Goal: Information Seeking & Learning: Learn about a topic

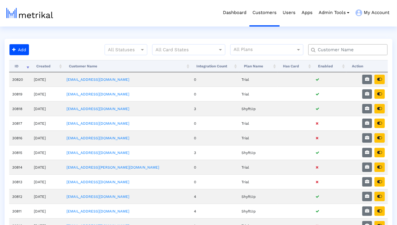
click at [328, 50] on input "text" at bounding box center [349, 50] width 72 height 6
type input "talkspace"
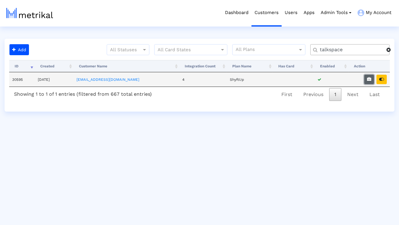
click at [368, 79] on icon "button" at bounding box center [369, 79] width 4 height 4
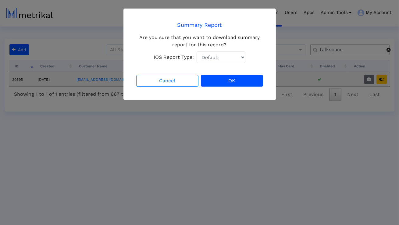
click at [230, 61] on select "Default Total Downloads New Downloads Redownloads" at bounding box center [221, 58] width 49 height 12
select select "1: 1"
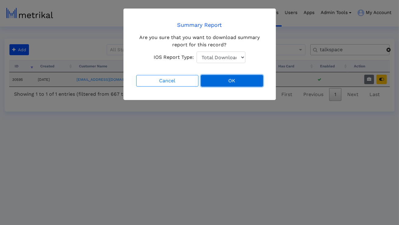
click at [227, 79] on button "OK" at bounding box center [232, 81] width 62 height 12
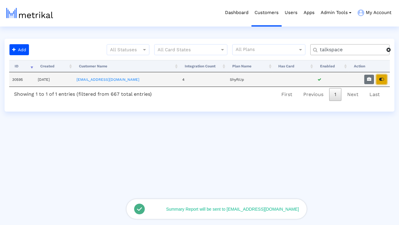
click at [381, 79] on icon "button" at bounding box center [381, 79] width 5 height 4
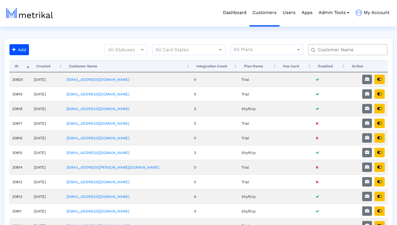
click at [329, 50] on input "text" at bounding box center [349, 50] width 72 height 6
type input "talkspace"
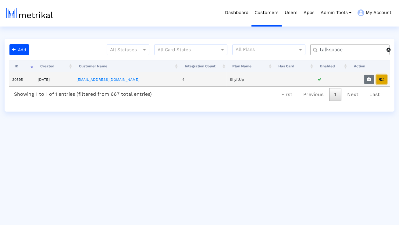
click at [380, 80] on icon "button" at bounding box center [381, 79] width 5 height 4
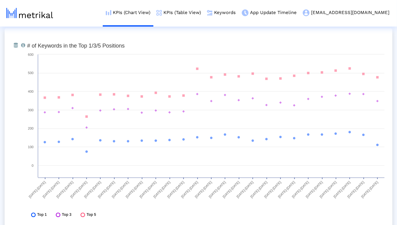
scroll to position [2249, 0]
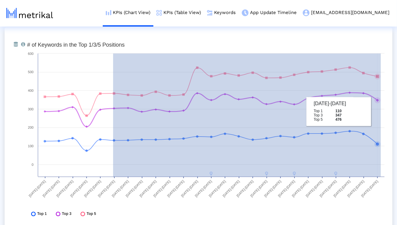
drag, startPoint x: 113, startPoint y: 92, endPoint x: 381, endPoint y: 111, distance: 268.4
click at [381, 111] on icon "Created with Highcharts 8.1.2 # of Keywords in the Top 1/3/5 Positions 03/16/25…" at bounding box center [205, 130] width 363 height 183
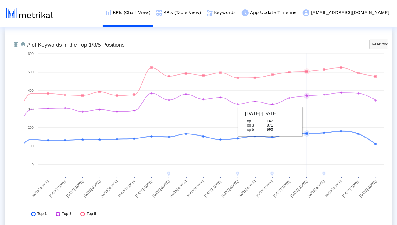
scroll to position [2244, 0]
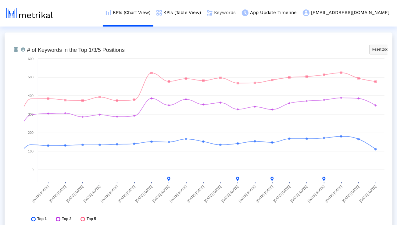
click at [239, 12] on link "Keywords" at bounding box center [221, 12] width 35 height 25
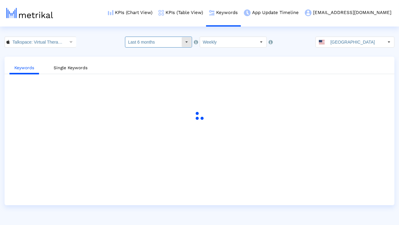
click at [181, 39] on input "Last 6 months" at bounding box center [153, 42] width 56 height 10
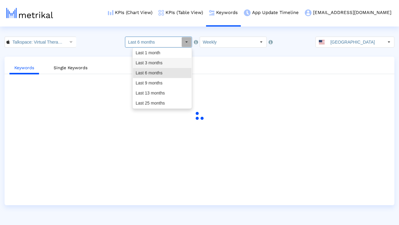
click at [169, 62] on div "Last 3 months" at bounding box center [162, 63] width 59 height 10
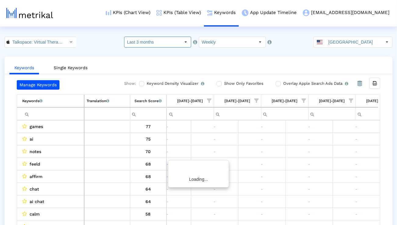
scroll to position [0, 969]
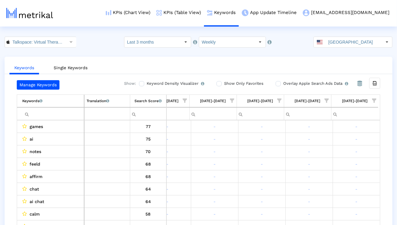
click at [76, 107] on td "Keywords List of keywords that are currently being tracked in Mobile Action." at bounding box center [50, 101] width 67 height 12
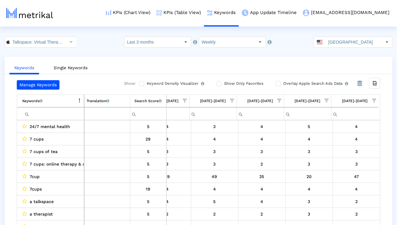
click at [81, 102] on span "Column Keyword" at bounding box center [79, 100] width 4 height 5
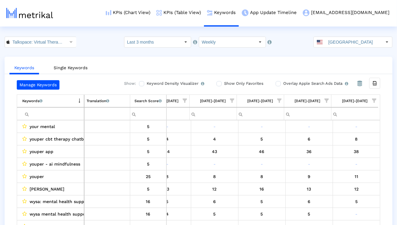
click at [73, 110] on input "Filter cell" at bounding box center [53, 114] width 62 height 10
click at [76, 100] on td "Keywords List of keywords that are currently being tracked in Mobile Action." at bounding box center [50, 101] width 67 height 12
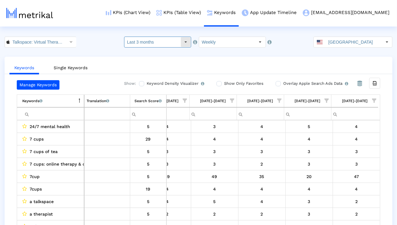
click at [149, 45] on input "Last 3 months" at bounding box center [152, 42] width 56 height 10
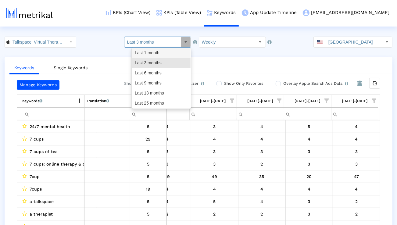
click at [148, 55] on div "Last 1 month" at bounding box center [161, 53] width 59 height 10
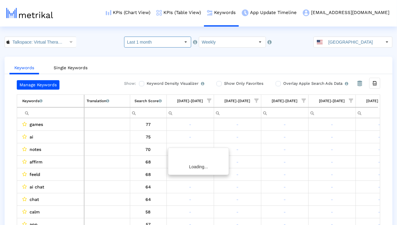
scroll to position [0, 24]
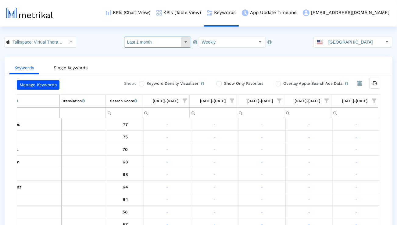
click at [172, 42] on input "Last 1 month" at bounding box center [152, 42] width 56 height 10
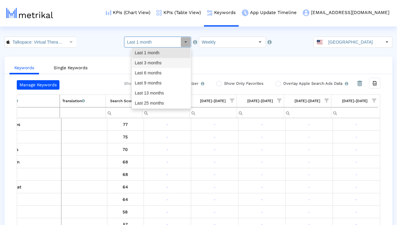
click at [163, 66] on div "Last 3 months" at bounding box center [161, 63] width 59 height 10
type input "Last 3 months"
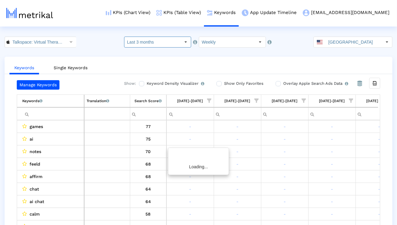
scroll to position [0, 402]
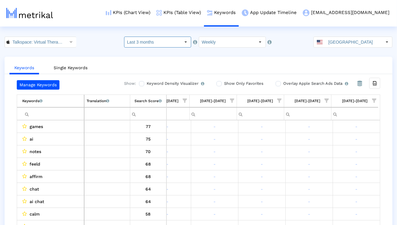
click at [68, 111] on input "Filter cell" at bounding box center [53, 114] width 62 height 10
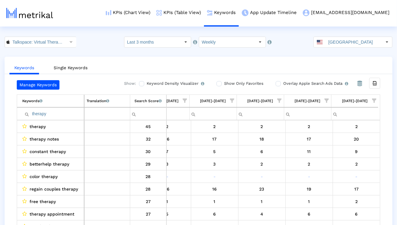
click at [373, 100] on span "Show filter options for column '08/31/25-09/06/25'" at bounding box center [374, 100] width 4 height 4
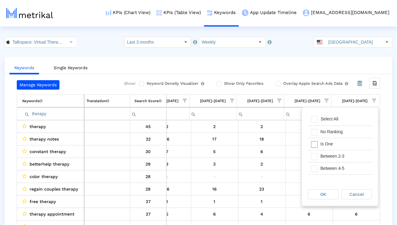
click at [334, 140] on div "Is One" at bounding box center [344, 144] width 55 height 12
click at [334, 154] on div "Between 2-3" at bounding box center [344, 156] width 55 height 12
click at [334, 166] on div "Between 4-5" at bounding box center [344, 168] width 55 height 12
click at [333, 167] on div "Between 6-10" at bounding box center [344, 173] width 55 height 12
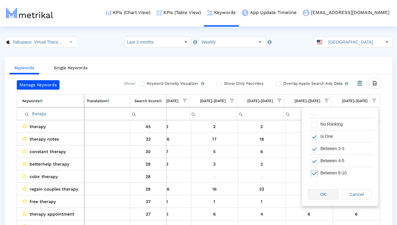
click at [323, 192] on span "OK" at bounding box center [323, 194] width 6 height 5
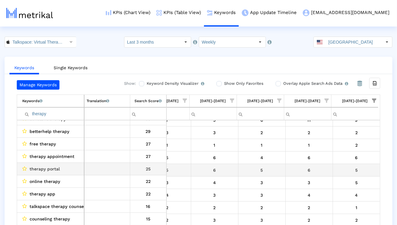
scroll to position [0, 0]
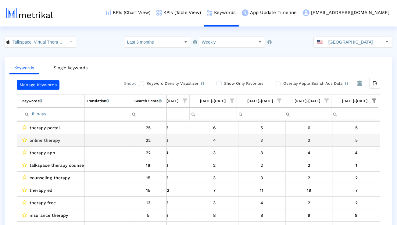
click at [51, 130] on span "therapy portal" at bounding box center [45, 128] width 30 height 8
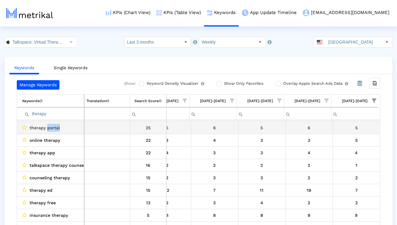
click at [51, 130] on span "therapy portal" at bounding box center [45, 128] width 30 height 8
copy span "therapy portal"
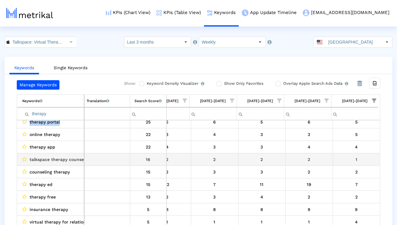
scroll to position [71, 402]
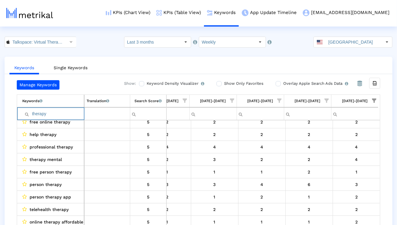
click at [52, 113] on input "therapy" at bounding box center [53, 114] width 62 height 10
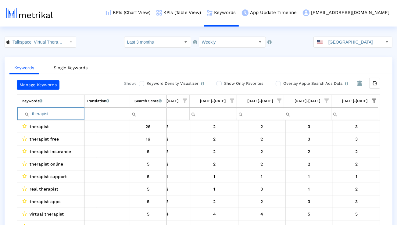
type input "therapist"
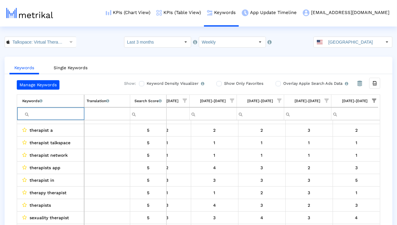
click at [67, 114] on input "Filter cell" at bounding box center [53, 114] width 62 height 10
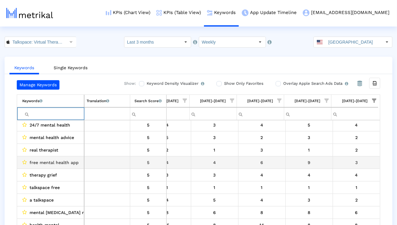
click at [64, 158] on td "free mental health app" at bounding box center [50, 162] width 67 height 12
copy span "free mental health app"
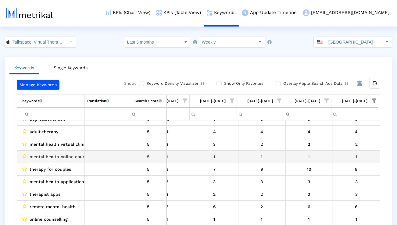
click at [64, 163] on td "therapy for couples" at bounding box center [50, 169] width 67 height 12
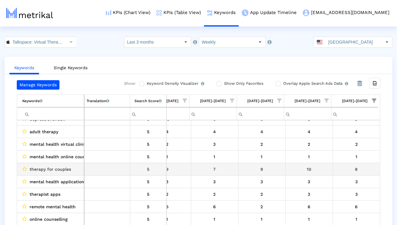
click at [60, 167] on span "therapy for couples" at bounding box center [50, 169] width 41 height 8
copy span "therapy for couples"
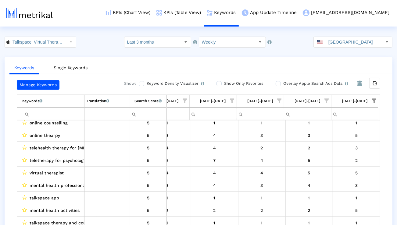
click at [372, 101] on span "Show filter options for column '08/31/25-09/06/25'" at bounding box center [374, 100] width 4 height 4
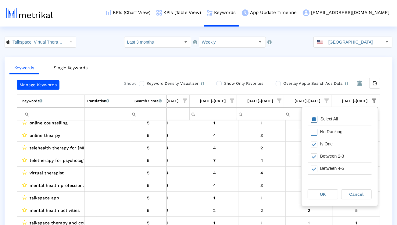
click at [341, 120] on div "Select All" at bounding box center [340, 119] width 64 height 12
click at [337, 121] on div "Select All" at bounding box center [340, 119] width 64 height 12
click at [335, 142] on div "Is One" at bounding box center [344, 144] width 55 height 12
click at [328, 192] on div "OK" at bounding box center [323, 194] width 30 height 9
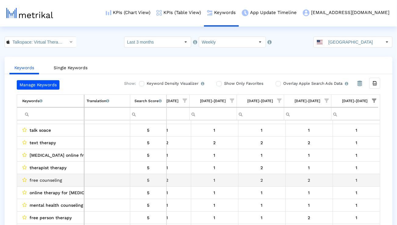
click at [50, 179] on span "free counseling" at bounding box center [46, 180] width 33 height 8
copy span "free counseling"
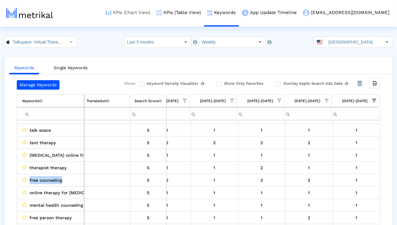
click at [151, 12] on link "KPIs (Chart View)" at bounding box center [128, 12] width 51 height 25
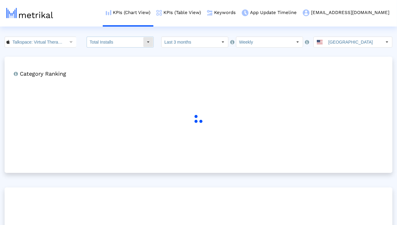
click at [143, 41] on input "Total Installs" at bounding box center [115, 42] width 56 height 10
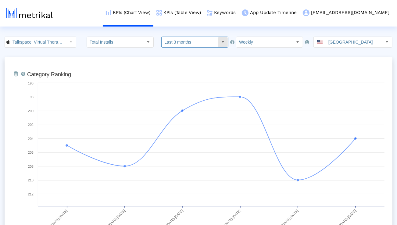
click at [184, 38] on input "Last 3 months" at bounding box center [190, 42] width 56 height 10
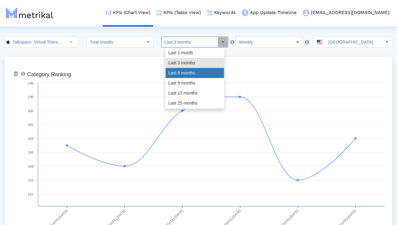
click at [178, 75] on div "Last 6 months" at bounding box center [195, 73] width 59 height 10
type input "Last 6 months"
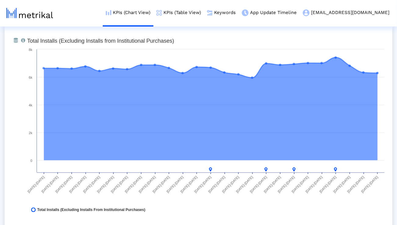
scroll to position [477, 0]
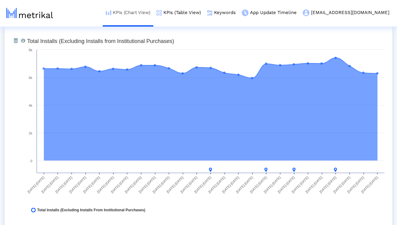
drag, startPoint x: 201, startPoint y: 11, endPoint x: 130, endPoint y: 11, distance: 71.3
click at [201, 11] on link "KPIs (Table View)" at bounding box center [178, 12] width 51 height 25
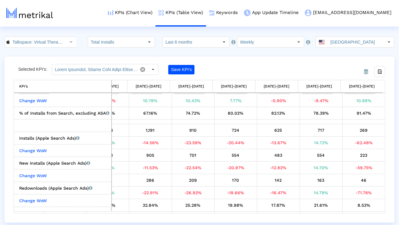
scroll to position [195, 0]
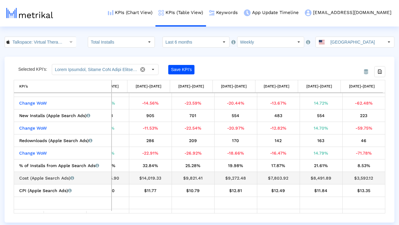
drag, startPoint x: 331, startPoint y: 179, endPoint x: 309, endPoint y: 179, distance: 22.9
click at [309, 179] on div "$8,491.89" at bounding box center [321, 178] width 38 height 8
copy div "$8,491.89"
click at [366, 179] on div "$3,592.12" at bounding box center [364, 178] width 38 height 8
click at [365, 179] on div "$3,592.12" at bounding box center [364, 178] width 38 height 8
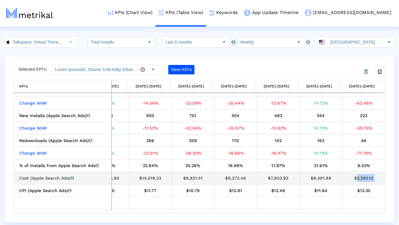
click at [365, 179] on div "$3,592.12" at bounding box center [364, 178] width 38 height 8
copy tbody "$3,592.12 CPI (Apple Search Ads) Apple Search Ads cost per install."
click at [55, 41] on input "Talkspace: Virtual Therapy App < 661829386 >" at bounding box center [37, 42] width 55 height 10
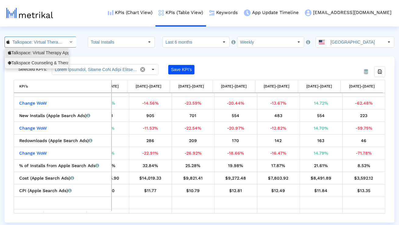
click at [48, 61] on div "Talkspace Counseling & Therapy <com.talkspace.talkspaceapp>" at bounding box center [37, 63] width 58 height 6
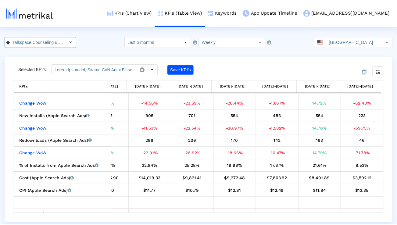
scroll to position [0, 81]
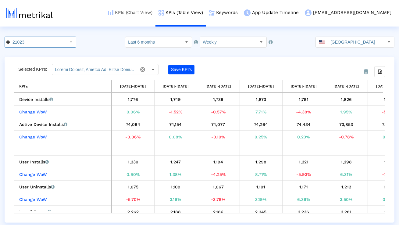
click at [155, 12] on link "KPIs (Chart View)" at bounding box center [130, 12] width 51 height 25
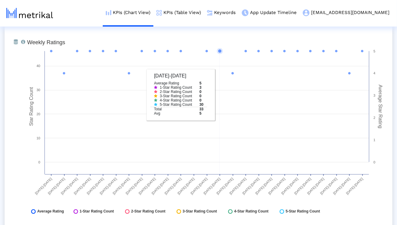
scroll to position [846, 0]
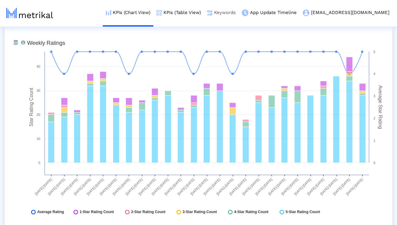
click at [204, 14] on link "KPIs (Table View)" at bounding box center [178, 12] width 51 height 25
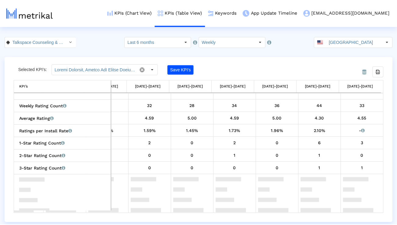
scroll to position [247, 0]
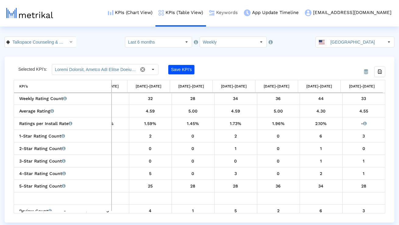
click at [241, 14] on link "Keywords" at bounding box center [223, 12] width 35 height 25
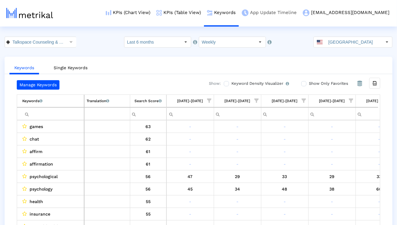
scroll to position [0, 969]
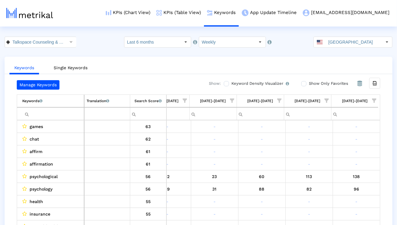
click at [374, 101] on span "Show filter options for column '08/31/25-09/06/25'" at bounding box center [374, 100] width 4 height 4
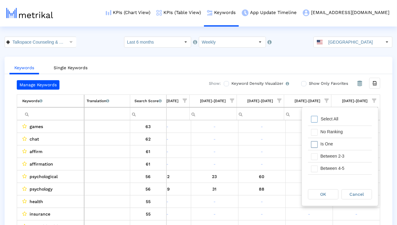
click at [338, 143] on div "Is One" at bounding box center [344, 144] width 55 height 12
click at [334, 157] on div "Between 2-3" at bounding box center [344, 156] width 55 height 12
click at [332, 165] on div "Between 4-5" at bounding box center [344, 168] width 55 height 12
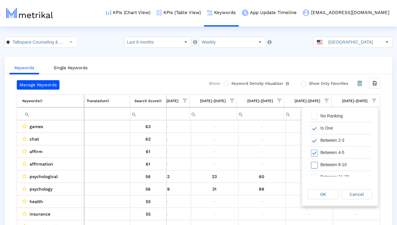
click at [332, 165] on div "Between 6-10" at bounding box center [344, 165] width 55 height 12
click at [323, 194] on span "OK" at bounding box center [323, 194] width 6 height 5
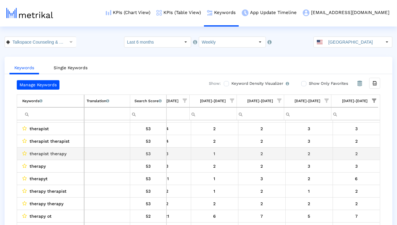
scroll to position [50, 969]
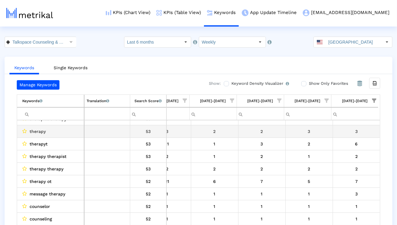
click at [37, 129] on span "therapy" at bounding box center [38, 131] width 16 height 8
copy span "therapy"
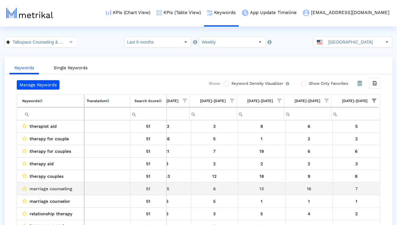
click at [57, 188] on span "marriage counseling" at bounding box center [51, 189] width 43 height 8
copy span "marriage counseling"
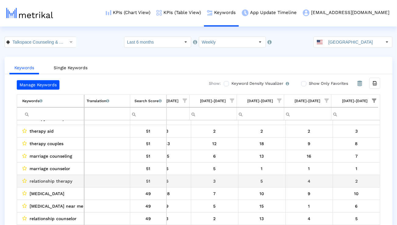
click at [59, 180] on span "relationship therapy" at bounding box center [51, 181] width 43 height 8
copy span "relationship therapy"
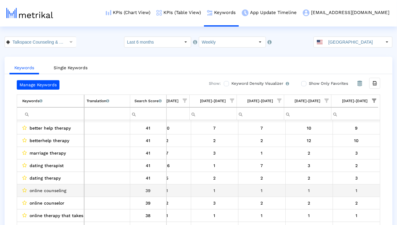
click at [56, 190] on span "online counseling" at bounding box center [48, 191] width 37 height 8
copy span "online counseling"
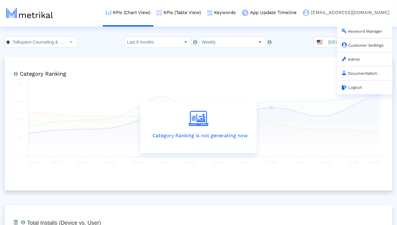
click at [332, 13] on link "[EMAIL_ADDRESS][DOMAIN_NAME] Keyword Manager Customer Settings Admin Documentat…" at bounding box center [346, 12] width 93 height 25
click at [332, 12] on link "[EMAIL_ADDRESS][DOMAIN_NAME] Keyword Manager Customer Settings Admin Documentat…" at bounding box center [346, 12] width 93 height 25
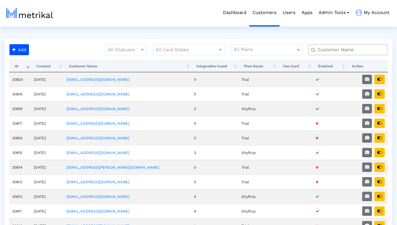
click at [327, 49] on input "text" at bounding box center [349, 50] width 72 height 6
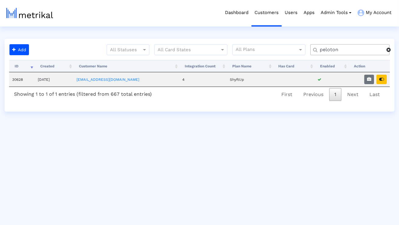
type input "peloton"
click at [373, 75] on button "button" at bounding box center [369, 79] width 10 height 9
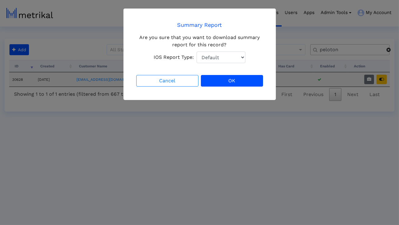
click at [231, 60] on select "Default Total Downloads New Downloads Redownloads" at bounding box center [221, 58] width 49 height 12
select select "1: 1"
click at [197, 52] on select "Default Total Downloads New Downloads Redownloads" at bounding box center [221, 58] width 49 height 12
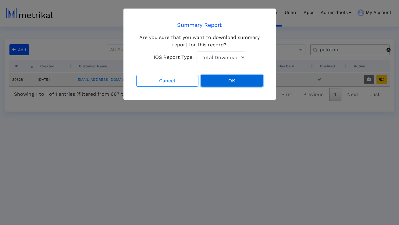
click at [222, 80] on button "OK" at bounding box center [232, 81] width 62 height 12
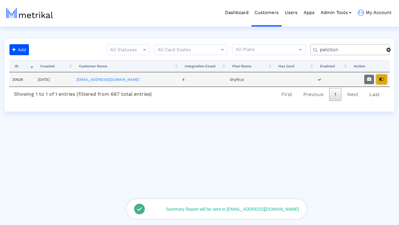
click at [380, 80] on icon "button" at bounding box center [381, 79] width 5 height 4
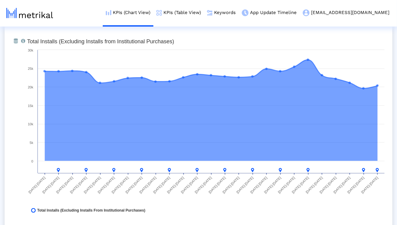
scroll to position [478, 0]
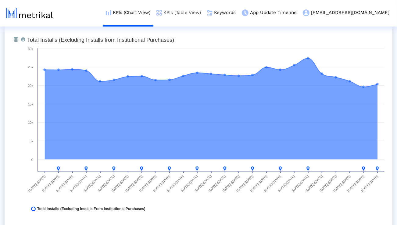
click at [195, 10] on link "KPIs (Table View)" at bounding box center [178, 12] width 51 height 25
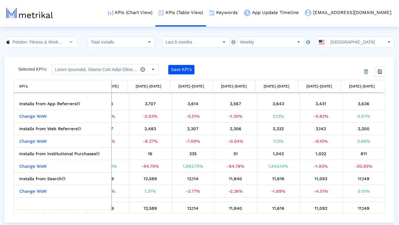
scroll to position [97, 0]
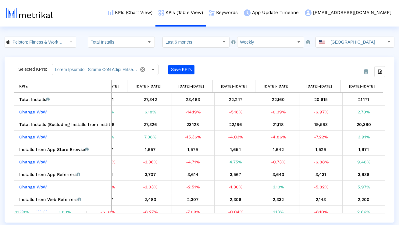
click at [174, 34] on html "KPIs (Chart View) KPIs (Table View) Keywords App Update Timeline [EMAIL_ADDRESS…" at bounding box center [199, 111] width 399 height 223
click at [188, 40] on input "Last 6 months" at bounding box center [191, 42] width 56 height 10
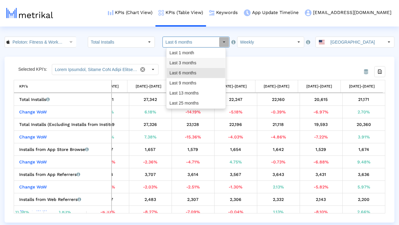
click at [187, 60] on div "Last 3 months" at bounding box center [196, 63] width 59 height 10
type input "Last 3 months"
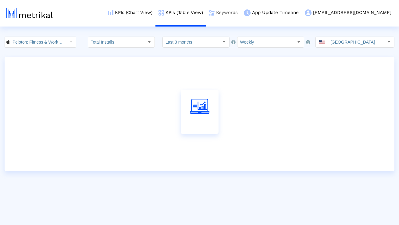
click at [241, 12] on link "Keywords" at bounding box center [223, 12] width 35 height 25
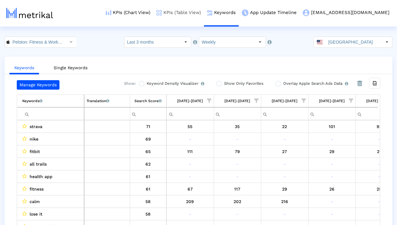
scroll to position [0, 402]
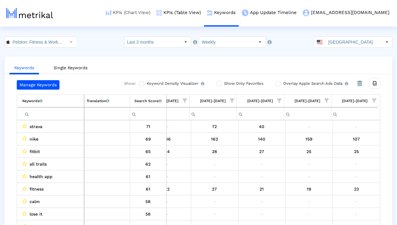
click at [153, 10] on link "KPIs (Chart View)" at bounding box center [128, 12] width 51 height 25
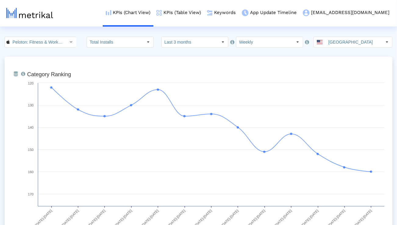
click at [185, 44] on input "Last 3 months" at bounding box center [190, 42] width 56 height 10
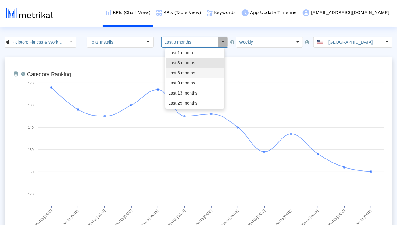
click at [184, 71] on div "Last 6 months" at bounding box center [195, 73] width 59 height 10
type input "Last 6 months"
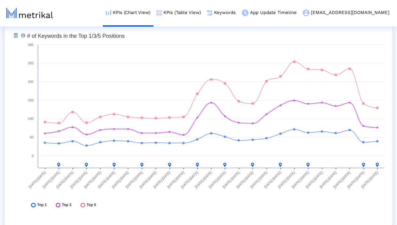
scroll to position [2256, 0]
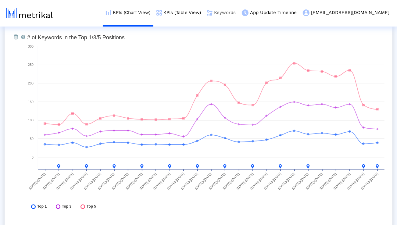
click at [239, 9] on link "Keywords" at bounding box center [221, 12] width 35 height 25
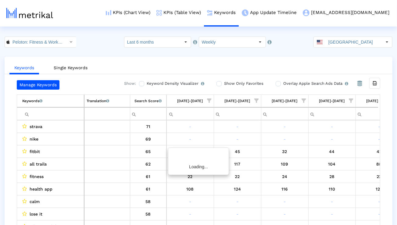
scroll to position [0, 969]
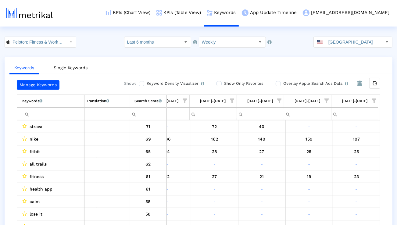
click at [372, 99] on span "Show filter options for column '08/31/25-09/06/25'" at bounding box center [374, 100] width 4 height 4
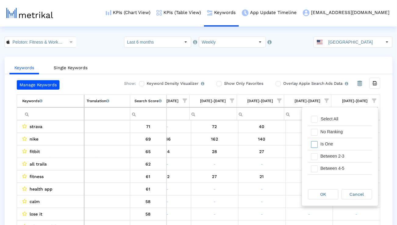
click at [342, 142] on div "Is One" at bounding box center [344, 144] width 55 height 12
click at [342, 155] on div "Between 2-3" at bounding box center [344, 156] width 55 height 12
click at [342, 162] on div "Between 4-5" at bounding box center [344, 168] width 55 height 12
click at [342, 162] on div "Between 6-10" at bounding box center [344, 168] width 55 height 12
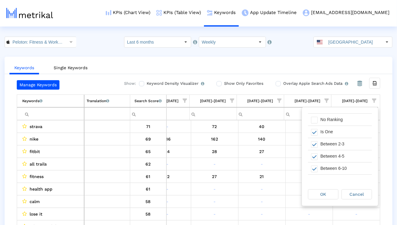
click at [332, 188] on div "OK Cancel" at bounding box center [340, 194] width 76 height 23
click at [332, 189] on div "OK" at bounding box center [323, 194] width 30 height 10
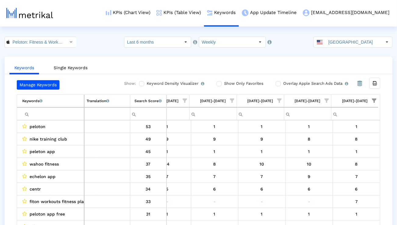
click at [73, 112] on input "Filter cell" at bounding box center [53, 114] width 62 height 10
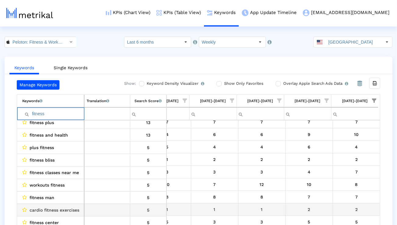
scroll to position [129, 0]
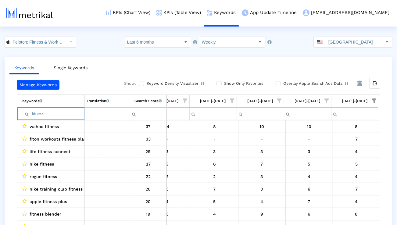
click at [372, 99] on span "Show filter options for column '08/31/25-09/06/25'" at bounding box center [374, 100] width 4 height 4
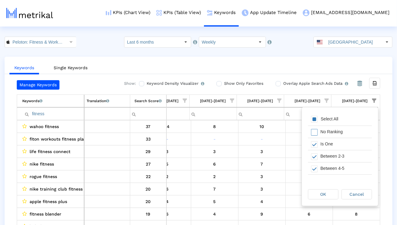
click at [339, 122] on div "Select All" at bounding box center [340, 119] width 64 height 12
click at [324, 191] on div "OK" at bounding box center [323, 194] width 30 height 9
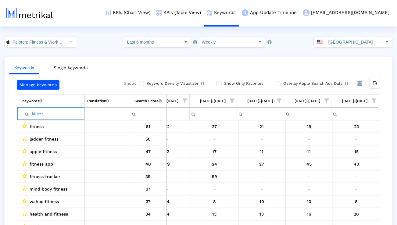
click at [74, 115] on input "fitness" at bounding box center [53, 114] width 62 height 10
paste input "workout"
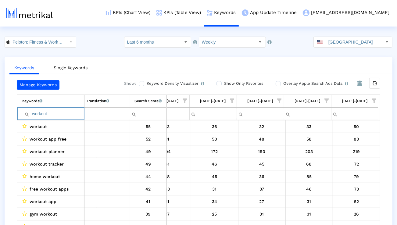
paste input "strength"
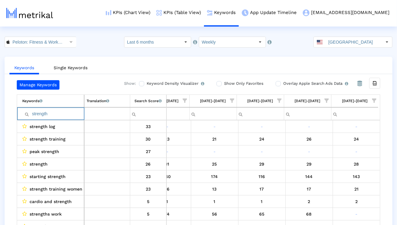
paste input "training"
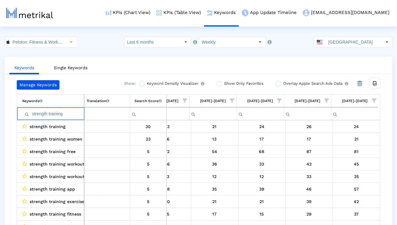
paste input "run"
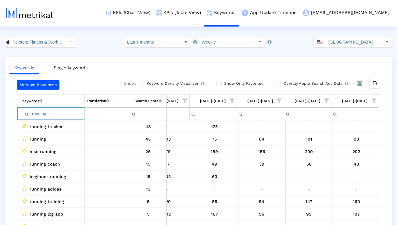
paste input "yoga"
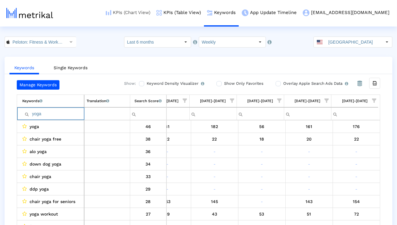
paste input "gym"
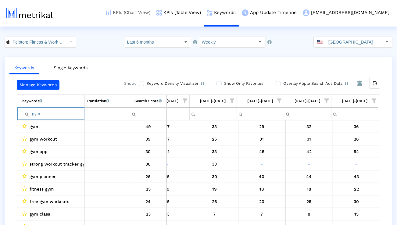
paste input "workout"
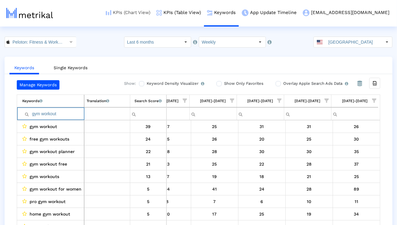
paste input "class"
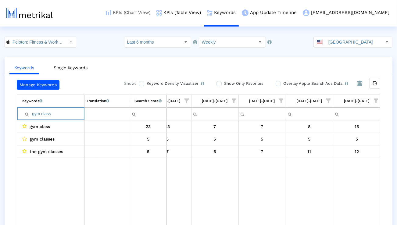
paste input "routine"
paste input "cardio"
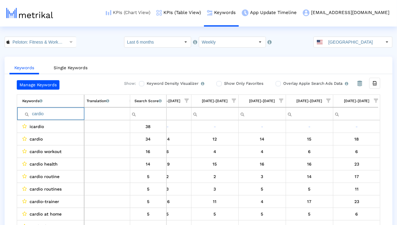
paste input "exercise"
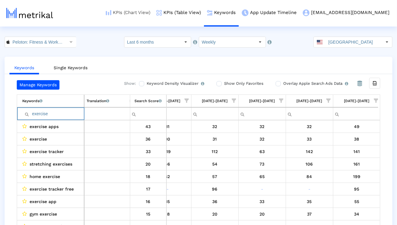
paste input "pilates"
paste input "hiit workout"
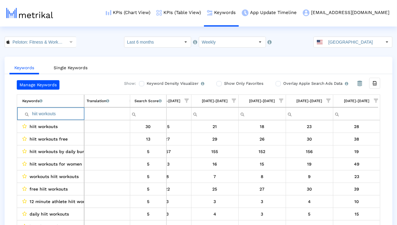
type input "hiit workoutsa"
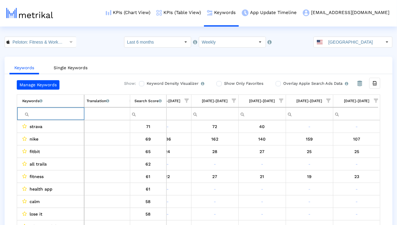
click at [375, 100] on span "Show filter options for column '08/31/25-09/06/25'" at bounding box center [376, 100] width 4 height 4
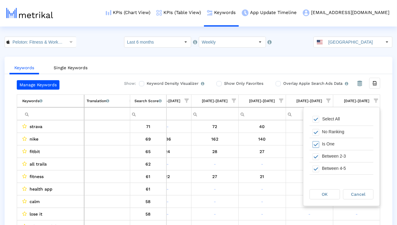
click at [350, 141] on div "Is One" at bounding box center [346, 144] width 55 height 12
click at [347, 120] on div "Select All" at bounding box center [341, 119] width 64 height 12
click at [340, 144] on div "Is One" at bounding box center [346, 144] width 55 height 12
click at [340, 157] on div "Between 2-3" at bounding box center [346, 156] width 55 height 12
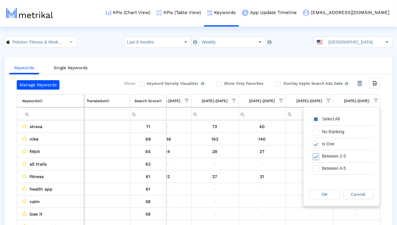
click at [340, 166] on div "Between 4-5" at bounding box center [346, 168] width 55 height 12
click at [339, 167] on div "Between 6-10" at bounding box center [346, 170] width 55 height 12
click at [334, 196] on div "OK" at bounding box center [325, 194] width 30 height 9
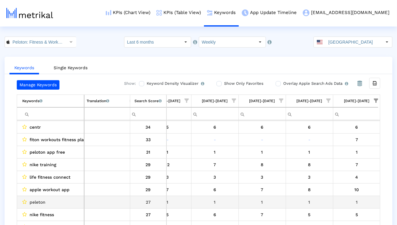
scroll to position [64, 0]
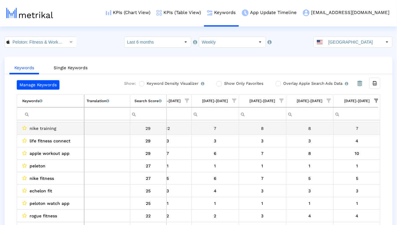
click at [46, 128] on span "nike training" at bounding box center [43, 128] width 27 height 8
copy span "nike training"
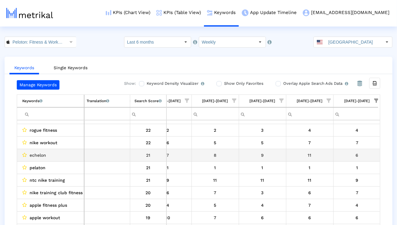
click at [39, 155] on span "echelon" at bounding box center [38, 155] width 16 height 8
copy span "echelon"
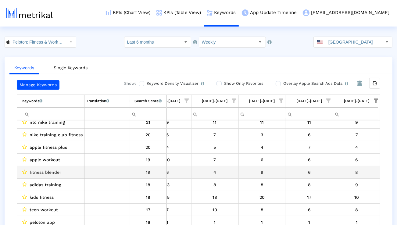
scroll to position [246, 0]
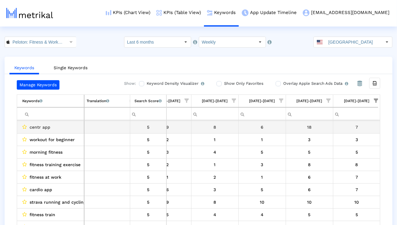
click at [36, 128] on span "centr app" at bounding box center [40, 127] width 21 height 8
copy span "centr app"
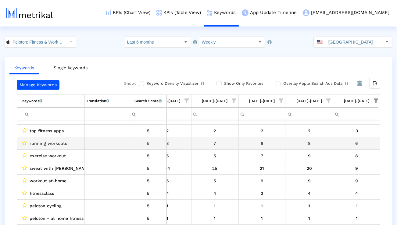
click at [49, 143] on span "running workouts" at bounding box center [48, 143] width 37 height 8
click at [48, 143] on span "running workouts" at bounding box center [48, 143] width 37 height 8
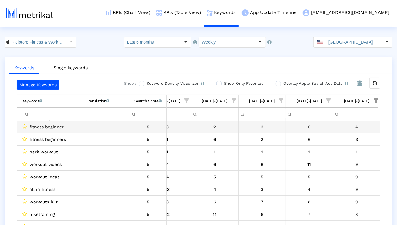
click at [43, 127] on span "fitness beginner" at bounding box center [47, 127] width 34 height 8
copy span "fitness beginner"
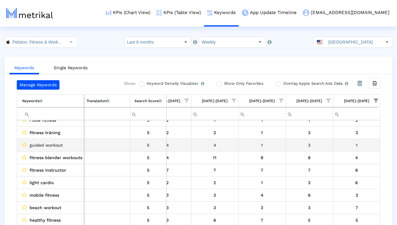
click at [59, 145] on span "guided workout" at bounding box center [46, 145] width 33 height 8
copy span "guided workout"
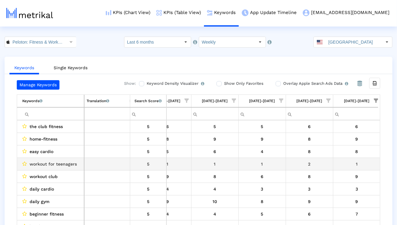
click at [57, 162] on span "workout for teenagers" at bounding box center [53, 164] width 47 height 8
copy span "workout for teenagers"
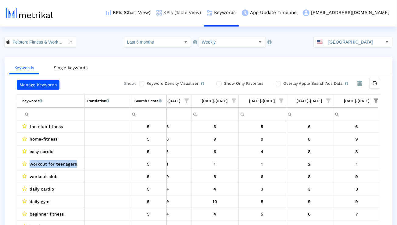
click at [198, 12] on link "KPIs (Table View)" at bounding box center [178, 12] width 51 height 25
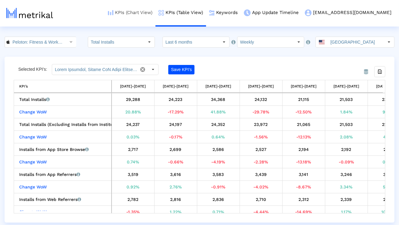
click at [155, 10] on link "KPIs (Chart View)" at bounding box center [130, 12] width 51 height 25
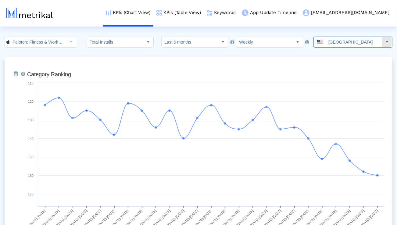
click at [337, 41] on input "[GEOGRAPHIC_DATA]" at bounding box center [354, 42] width 56 height 10
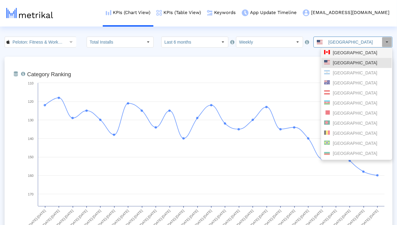
click at [337, 51] on div "[GEOGRAPHIC_DATA]" at bounding box center [356, 53] width 65 height 6
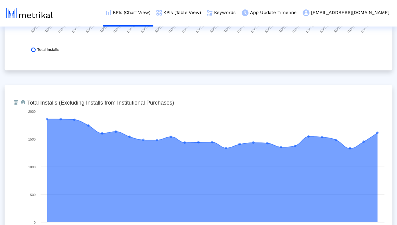
scroll to position [477, 0]
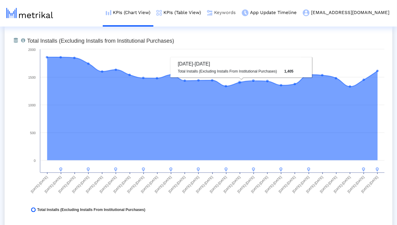
click at [239, 14] on link "Keywords" at bounding box center [221, 12] width 35 height 25
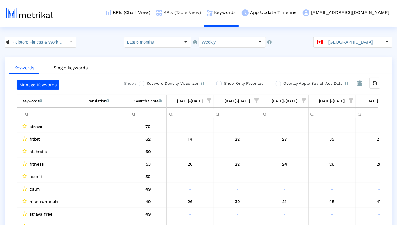
scroll to position [0, 969]
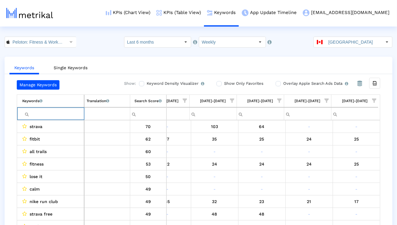
click at [73, 110] on input "Filter cell" at bounding box center [53, 114] width 62 height 10
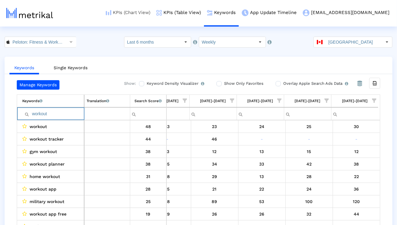
paste input "strength"
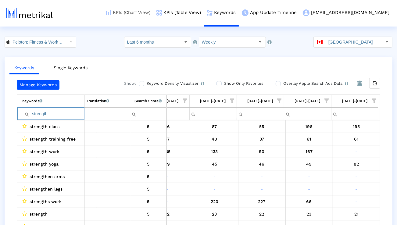
paste input "training"
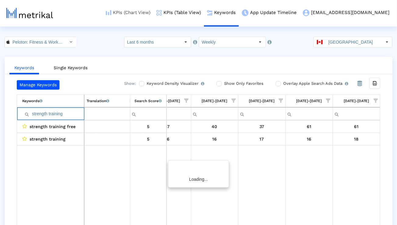
scroll to position [0, 968]
paste input "run"
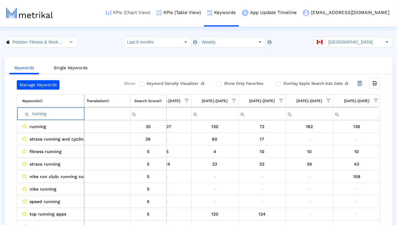
paste input "yoga"
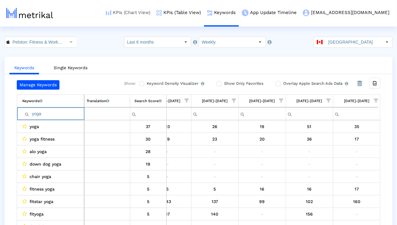
paste input "gym"
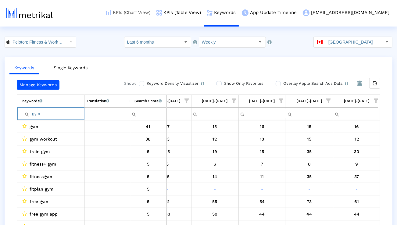
paste input "workout"
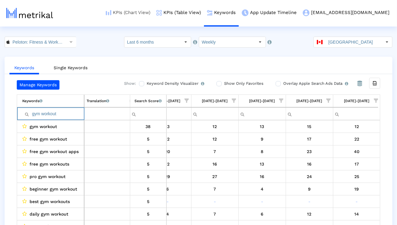
paste input "cardio"
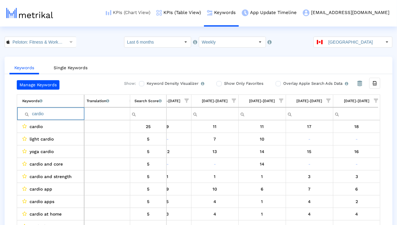
paste input "exercise"
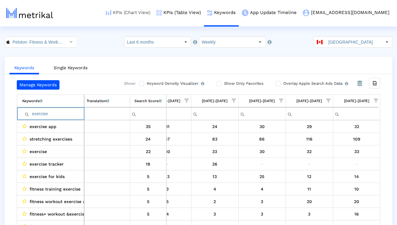
paste input "pilates"
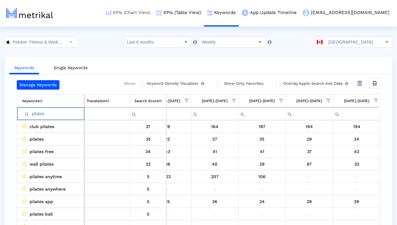
paste input "hiit workout"
type input "hiit workouts"
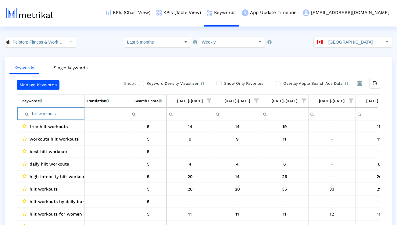
scroll to position [0, 968]
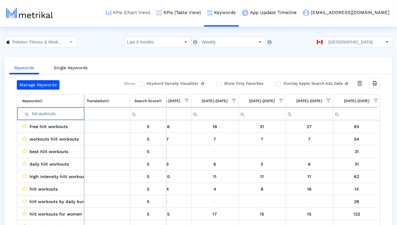
type input "hiit workouts"
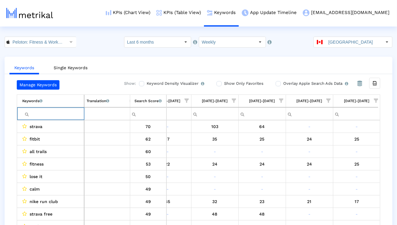
click at [376, 102] on span "Show filter options for column '08/31/25-09/06/25'" at bounding box center [376, 100] width 4 height 4
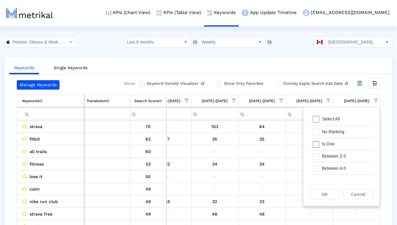
click at [344, 143] on div "Is One" at bounding box center [346, 144] width 55 height 12
click at [344, 155] on div "Between 2-3" at bounding box center [346, 156] width 55 height 12
click at [344, 165] on div "Between 4-5" at bounding box center [346, 168] width 55 height 12
click at [343, 170] on div "Between 6-10" at bounding box center [346, 173] width 55 height 12
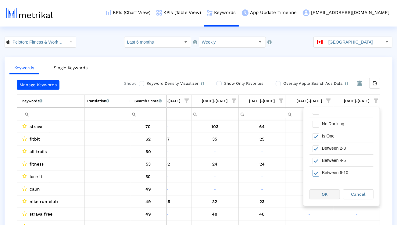
click at [329, 194] on div "OK" at bounding box center [325, 194] width 30 height 9
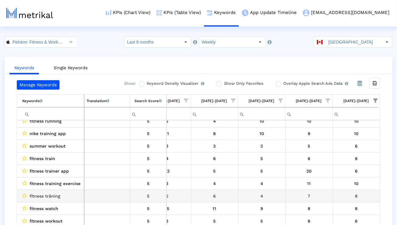
scroll to position [0, 0]
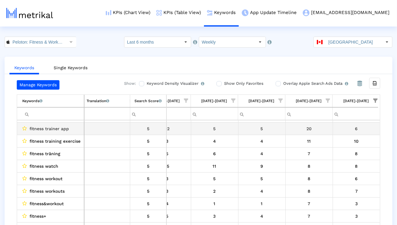
click at [57, 128] on span "fitness trainer app" at bounding box center [49, 129] width 39 height 8
copy span "fitness trainer app"
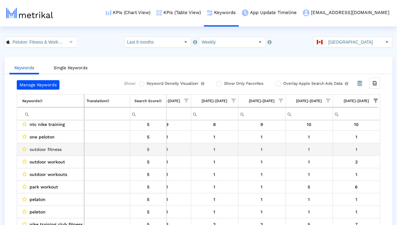
click at [45, 151] on span "outdoor fitness" at bounding box center [46, 149] width 32 height 8
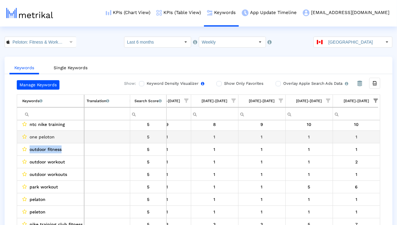
copy span "outdoor fitness"
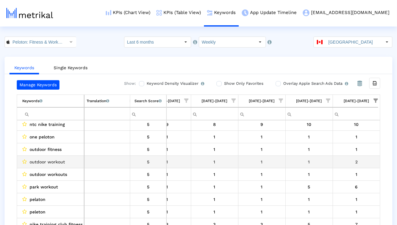
click at [41, 162] on span "outdoor workout" at bounding box center [47, 162] width 35 height 8
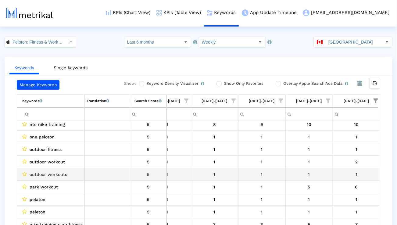
click at [42, 174] on span "outdoor workouts" at bounding box center [48, 174] width 37 height 8
copy span "outdoor workouts"
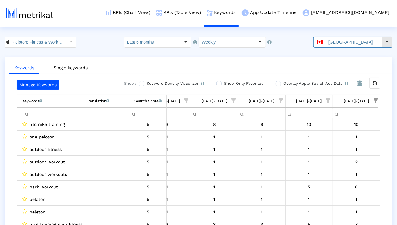
click at [336, 46] on input "[GEOGRAPHIC_DATA]" at bounding box center [354, 42] width 56 height 10
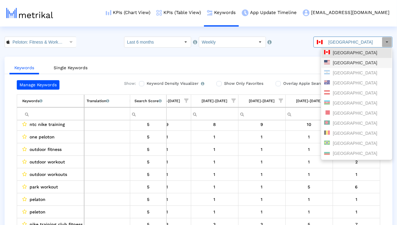
click at [334, 62] on div "[GEOGRAPHIC_DATA]" at bounding box center [356, 63] width 65 height 6
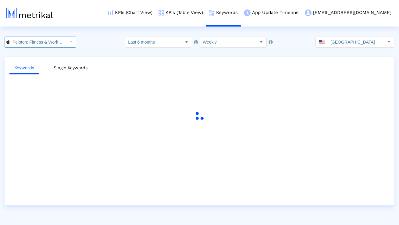
click at [66, 43] on div "Select" at bounding box center [71, 42] width 10 height 10
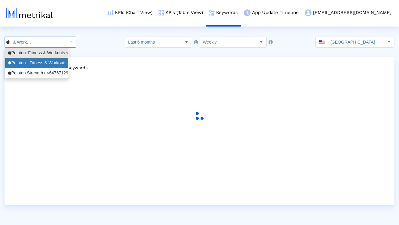
click at [48, 63] on div "Peloton - Fitness & Workouts <com.onepeloton.callisto>" at bounding box center [37, 63] width 58 height 6
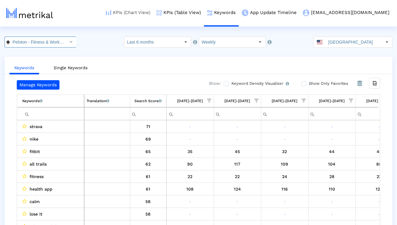
scroll to position [0, 969]
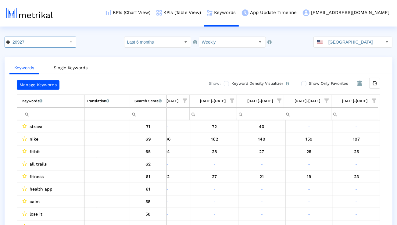
click at [63, 116] on input "Filter cell" at bounding box center [53, 114] width 62 height 10
paste input "fitness"
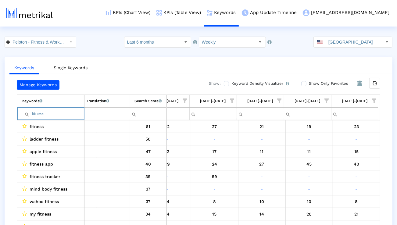
paste input "strength"
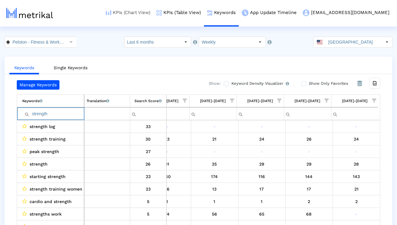
type input "strength"
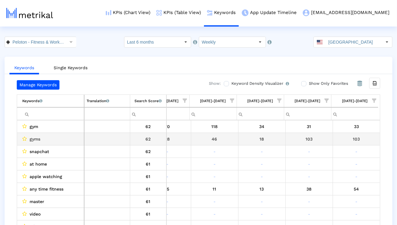
scroll to position [0, 969]
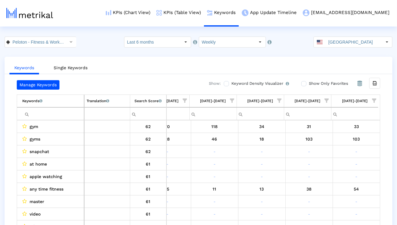
click at [66, 113] on input "Filter cell" at bounding box center [53, 114] width 62 height 10
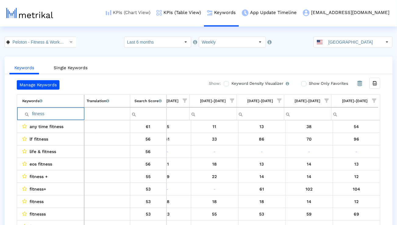
paste input "strength"
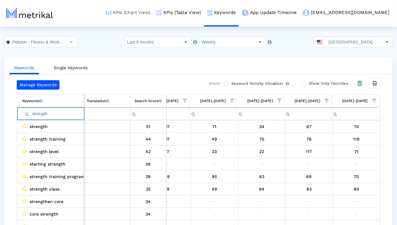
paste input "training"
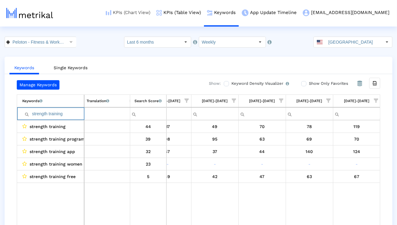
paste input "run"
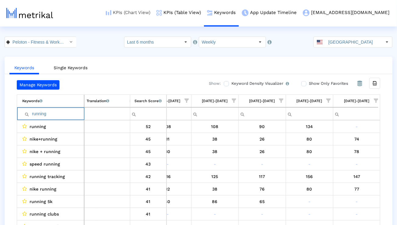
paste input "yoga"
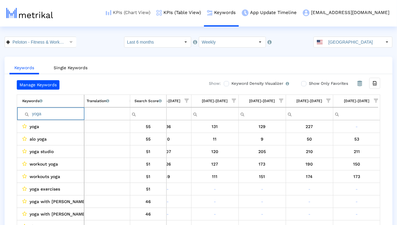
paste input "gym"
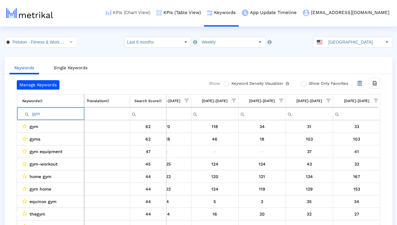
paste input "workout"
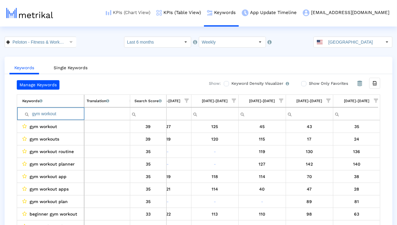
paste input "class"
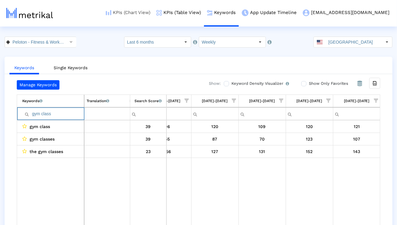
paste input "routine"
paste input "cardio"
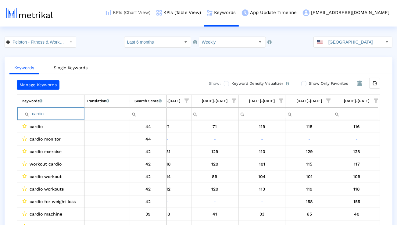
paste input "exercise"
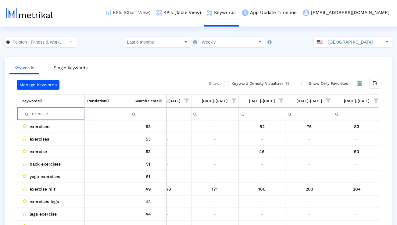
paste input "pilates"
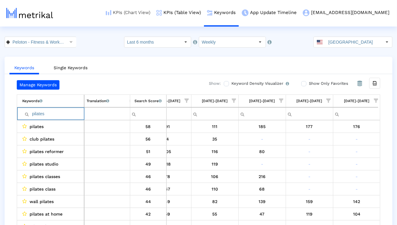
paste input "hiit workout"
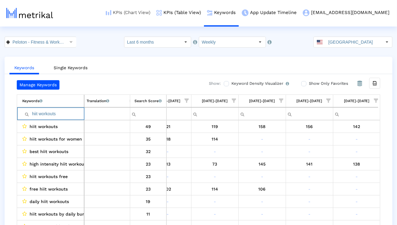
type input "hiit workouts"
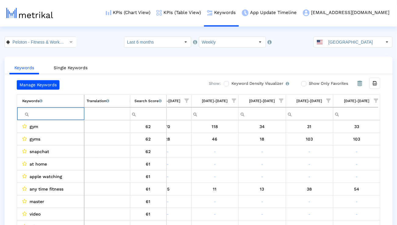
click at [374, 101] on span "Show filter options for column '08/31/25-09/06/25'" at bounding box center [376, 100] width 4 height 4
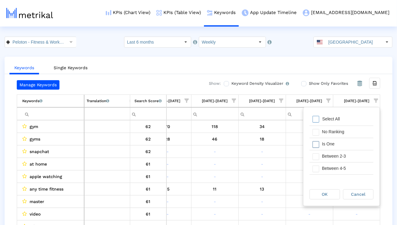
click at [330, 146] on div "Is One" at bounding box center [346, 144] width 55 height 12
click at [330, 154] on div "Between 2-3" at bounding box center [346, 156] width 55 height 12
click at [330, 164] on div "Between 4-5" at bounding box center [346, 168] width 55 height 12
click at [330, 165] on div "Between 6-10" at bounding box center [346, 169] width 55 height 12
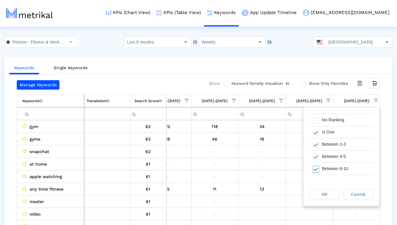
click at [323, 191] on div "OK" at bounding box center [325, 194] width 30 height 9
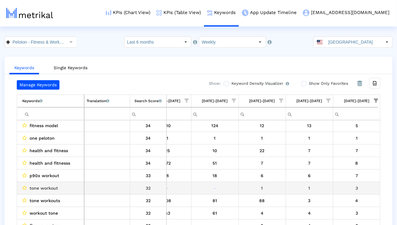
scroll to position [202, 968]
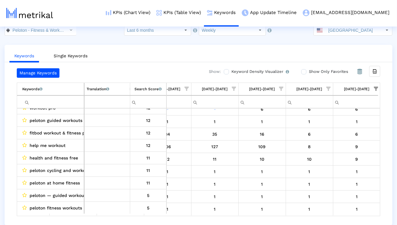
click at [66, 34] on div "Select" at bounding box center [71, 30] width 10 height 10
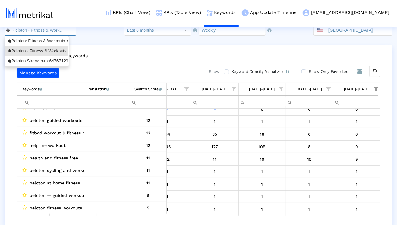
scroll to position [0, 65]
click at [53, 42] on div "Peloton: Fitness & Workouts <792750948>" at bounding box center [37, 41] width 58 height 6
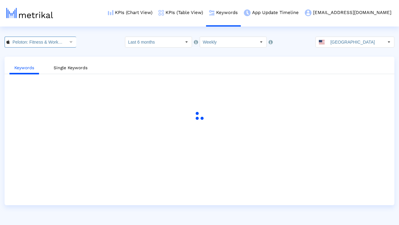
scroll to position [0, 39]
click at [196, 13] on link "KPIs (Table View)" at bounding box center [180, 12] width 51 height 25
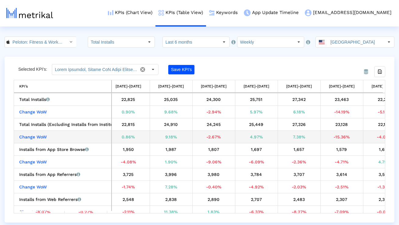
scroll to position [0, 795]
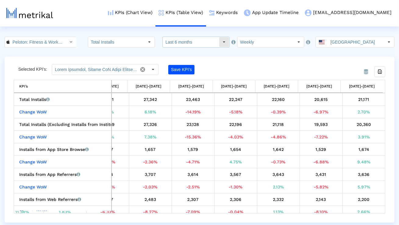
click at [210, 43] on input "Last 6 months" at bounding box center [191, 42] width 56 height 10
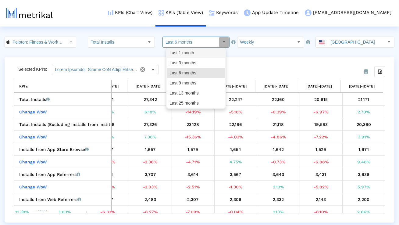
click at [204, 57] on div "Last 1 month" at bounding box center [196, 53] width 59 height 10
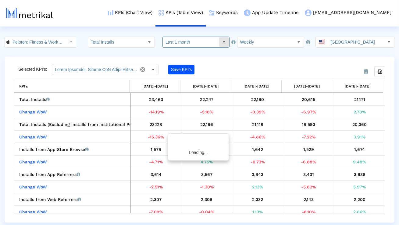
click at [197, 43] on input "Last 1 month" at bounding box center [191, 42] width 56 height 10
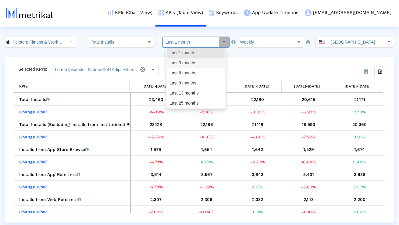
click at [193, 64] on div "Last 3 months" at bounding box center [196, 63] width 59 height 10
type input "Last 3 months"
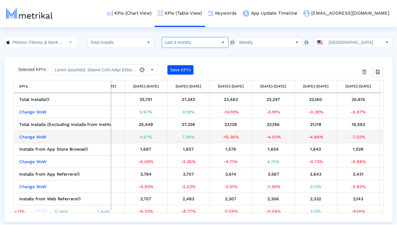
scroll to position [0, 283]
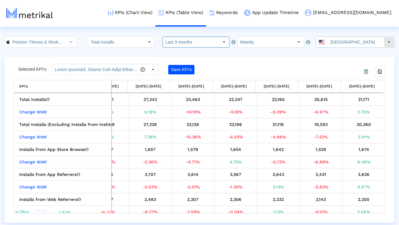
click at [325, 44] on span at bounding box center [322, 42] width 6 height 4
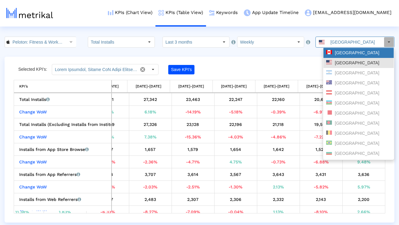
click at [329, 53] on span at bounding box center [329, 52] width 6 height 4
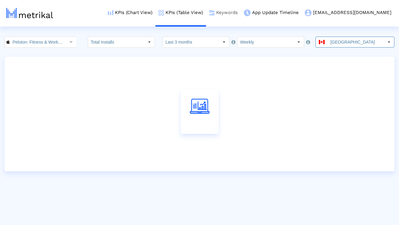
click at [241, 17] on link "Keywords" at bounding box center [223, 12] width 35 height 25
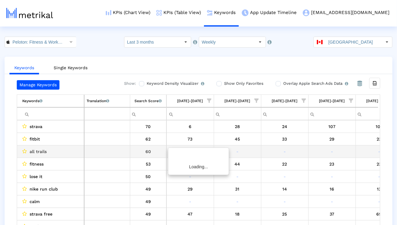
scroll to position [0, 402]
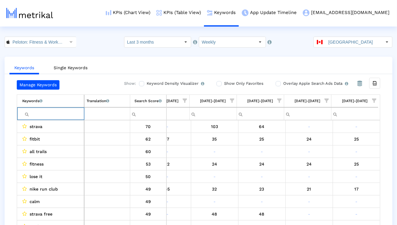
click at [60, 117] on input "Filter cell" at bounding box center [53, 114] width 62 height 10
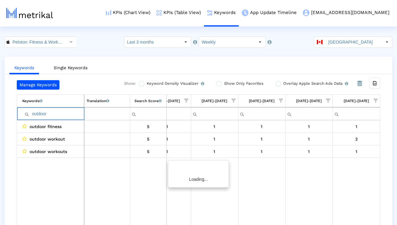
scroll to position [0, 401]
paste input "fitness trainer app"
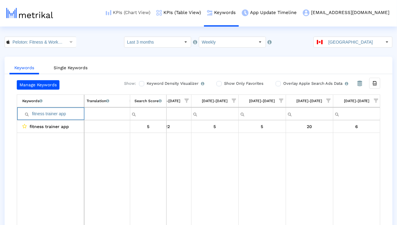
type input "fitness trainer app"
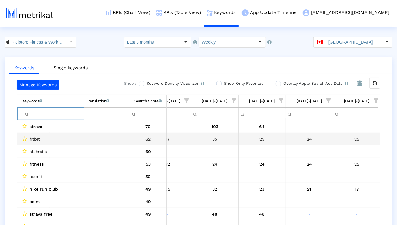
scroll to position [0, 402]
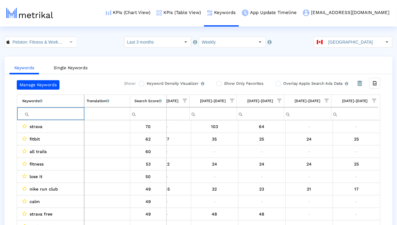
click at [373, 100] on span "Show filter options for column '08/31/25-09/06/25'" at bounding box center [374, 100] width 4 height 4
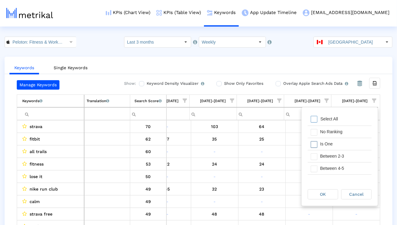
click at [344, 148] on div "Is One" at bounding box center [344, 144] width 55 height 12
click at [344, 157] on div "Between 2-3" at bounding box center [344, 156] width 55 height 12
click at [343, 165] on div "Between 4-5" at bounding box center [344, 168] width 55 height 12
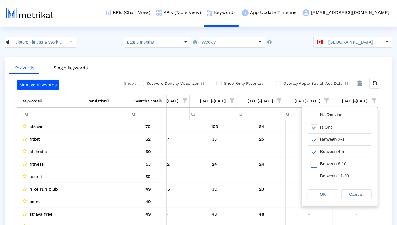
scroll to position [19, 0]
click at [343, 165] on div "Between 6-10" at bounding box center [344, 162] width 55 height 12
click at [328, 193] on div "OK" at bounding box center [323, 194] width 30 height 9
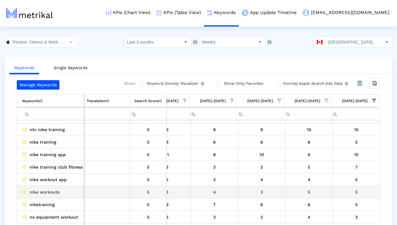
scroll to position [56, 0]
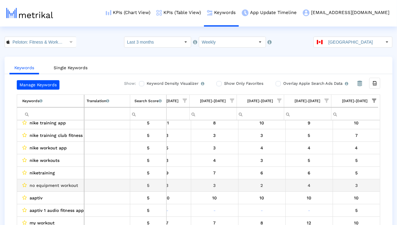
click at [61, 185] on span "no equipment workout" at bounding box center [54, 185] width 48 height 8
click at [60, 185] on span "no equipment workout" at bounding box center [54, 185] width 48 height 8
copy span "no equipment workout"
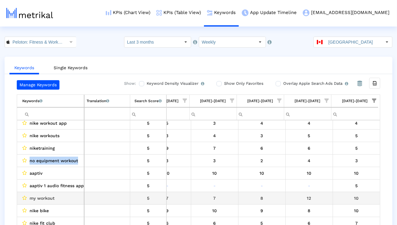
scroll to position [120, 402]
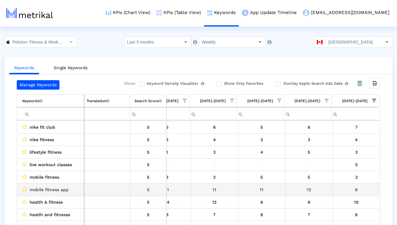
click at [59, 192] on span "mobile fitness app" at bounding box center [49, 190] width 39 height 8
copy span "mobile fitness app"
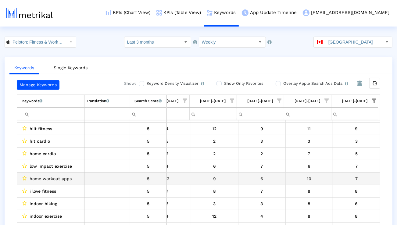
click at [65, 182] on span "home workout apps" at bounding box center [51, 179] width 42 height 8
copy span "home workout apps"
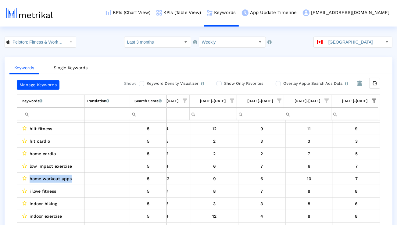
click at [374, 101] on span "Show filter options for column '08/31/25-09/06/25'" at bounding box center [374, 100] width 4 height 4
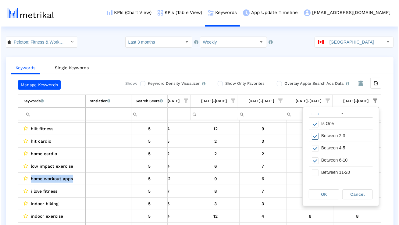
scroll to position [26, 0]
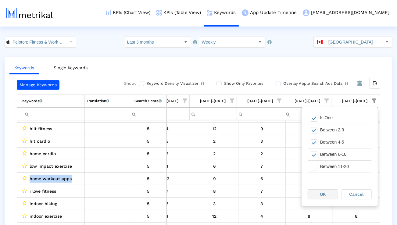
click at [331, 196] on div "OK" at bounding box center [323, 194] width 30 height 9
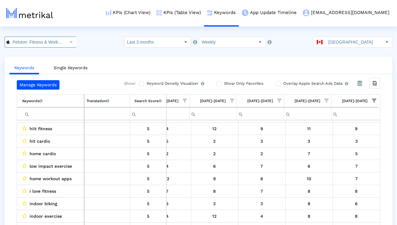
click at [55, 44] on input "Peloton: Fitness & Workouts < 792750948 >" at bounding box center [37, 42] width 55 height 10
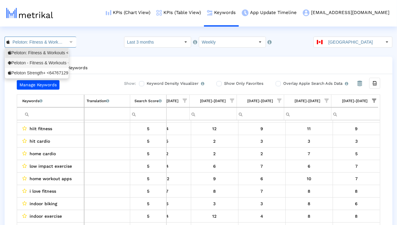
click at [53, 64] on div "Peloton - Fitness & Workouts <com.onepeloton.callisto>" at bounding box center [37, 63] width 58 height 6
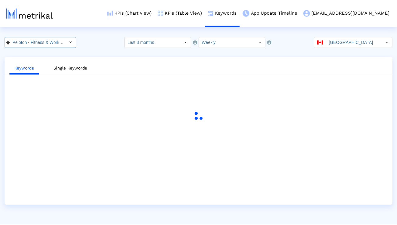
scroll to position [0, 65]
click at [337, 42] on input "[GEOGRAPHIC_DATA]" at bounding box center [356, 42] width 56 height 10
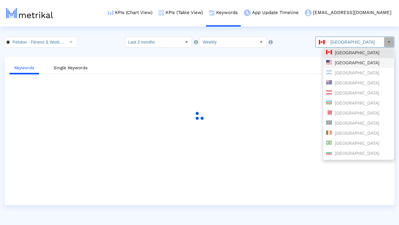
click at [335, 66] on div "[GEOGRAPHIC_DATA]" at bounding box center [358, 63] width 65 height 6
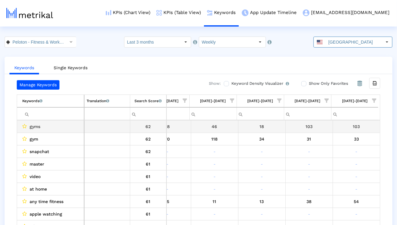
scroll to position [0, 402]
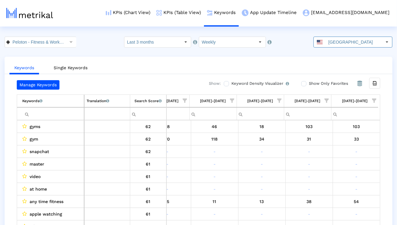
click at [376, 99] on span "Show filter options for column '08/31/25-09/06/25'" at bounding box center [374, 100] width 4 height 4
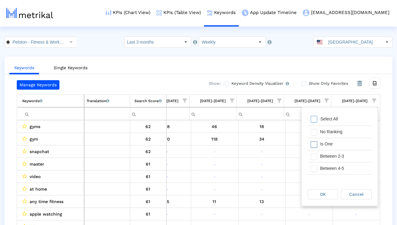
click at [340, 145] on div "Is One" at bounding box center [344, 144] width 55 height 12
click at [339, 151] on div "Between 2-3" at bounding box center [344, 156] width 55 height 12
click at [339, 166] on div "Between 4-5" at bounding box center [344, 168] width 55 height 12
click at [339, 167] on div "Between 6-10" at bounding box center [344, 168] width 55 height 12
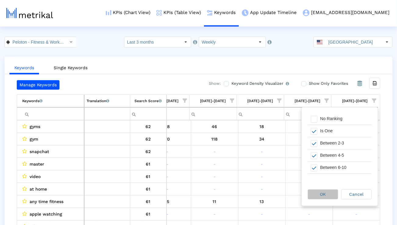
click at [321, 197] on div "OK" at bounding box center [323, 194] width 30 height 9
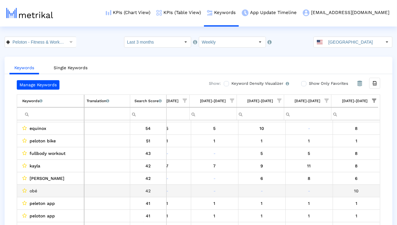
scroll to position [43, 0]
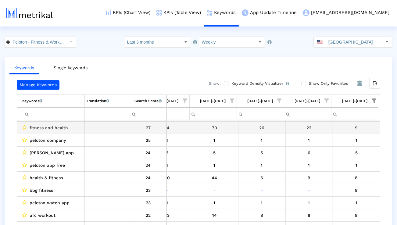
click at [58, 129] on span "fitness and health" at bounding box center [49, 128] width 38 height 8
copy span "fitness and health"
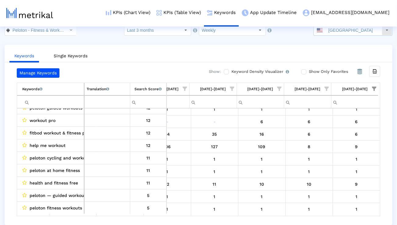
click at [331, 31] on div "[GEOGRAPHIC_DATA]" at bounding box center [348, 30] width 68 height 10
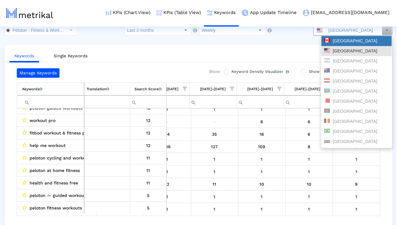
click at [331, 40] on div "[GEOGRAPHIC_DATA]" at bounding box center [356, 41] width 65 height 6
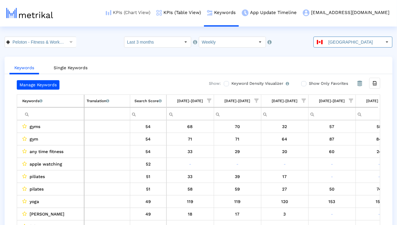
scroll to position [0, 402]
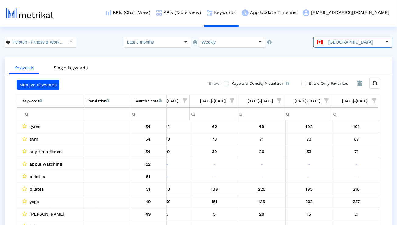
click at [73, 115] on input "Filter cell" at bounding box center [53, 114] width 62 height 10
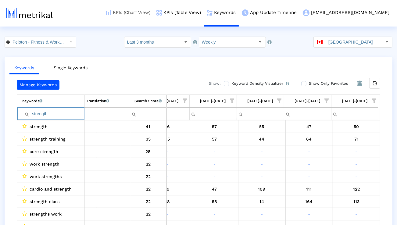
paste input "training"
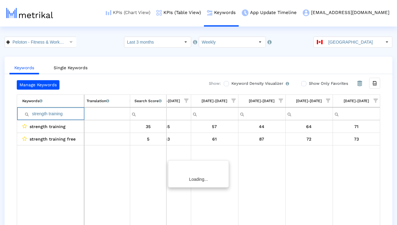
scroll to position [0, 401]
paste input "run"
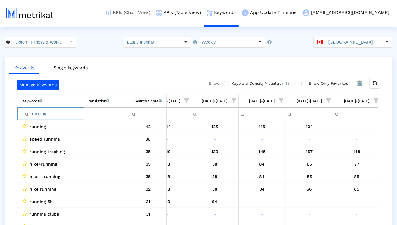
paste input "yoga"
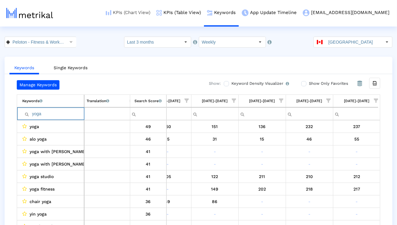
paste input "gym"
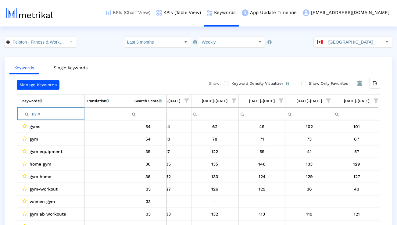
paste input "workout"
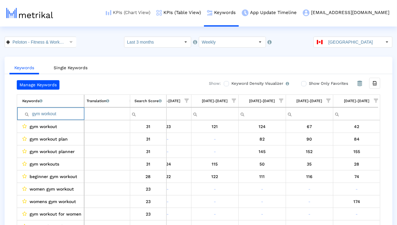
paste input "class"
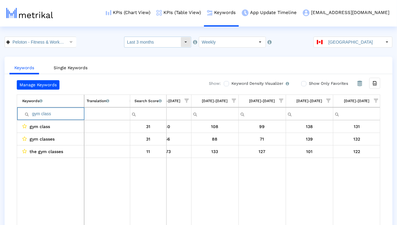
paste input "routine"
paste input "cardio"
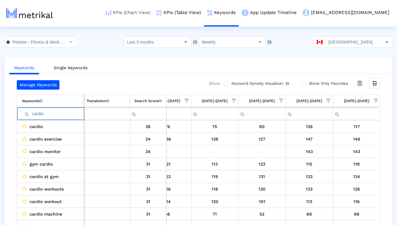
paste input "exercise"
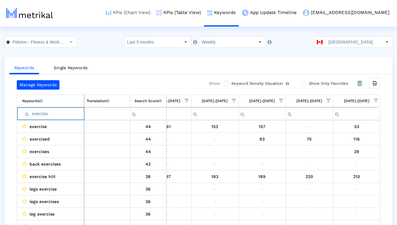
paste input "pilates"
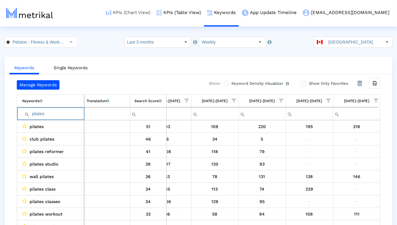
type input "pilates"
